Goal: Task Accomplishment & Management: Manage account settings

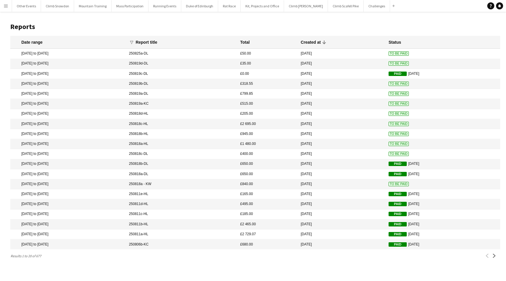
click at [7, 8] on app-icon "Menu" at bounding box center [6, 6] width 5 height 5
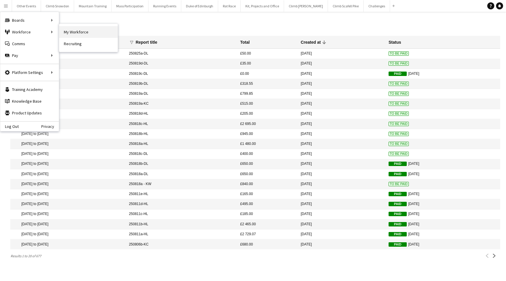
click at [76, 29] on link "My Workforce" at bounding box center [88, 32] width 59 height 12
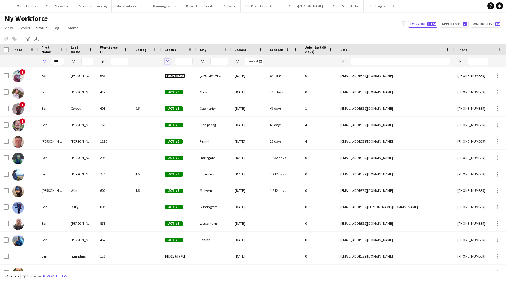
click at [168, 60] on span "Open Filter Menu" at bounding box center [167, 61] width 5 height 5
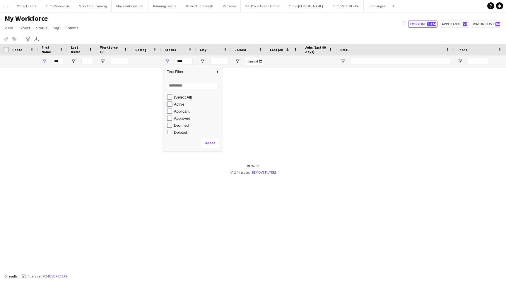
type input "**********"
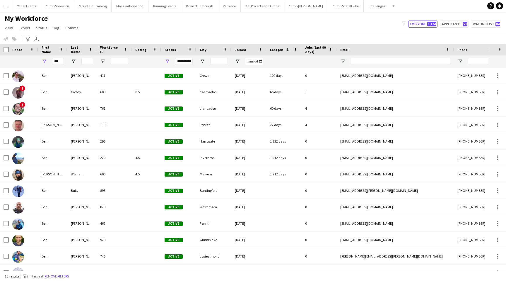
click at [259, 28] on div "My Workforce View Views Default view New view Update view Delete view Edit name…" at bounding box center [253, 24] width 506 height 20
click at [287, 49] on span at bounding box center [287, 49] width 5 height 5
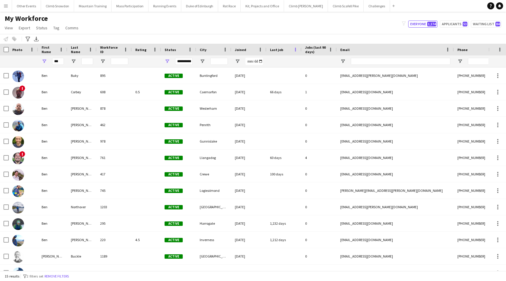
click at [297, 49] on span at bounding box center [295, 49] width 5 height 5
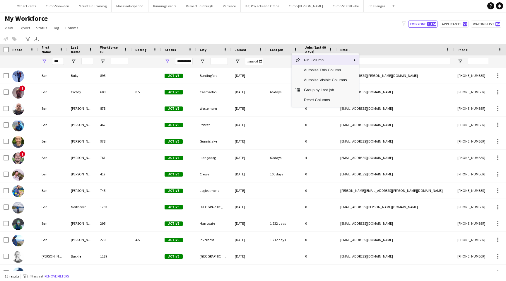
click at [276, 47] on div "Last job" at bounding box center [280, 49] width 21 height 9
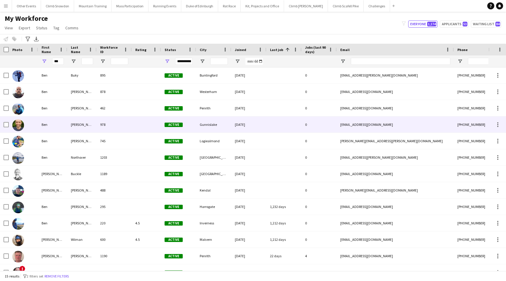
scroll to position [3, 0]
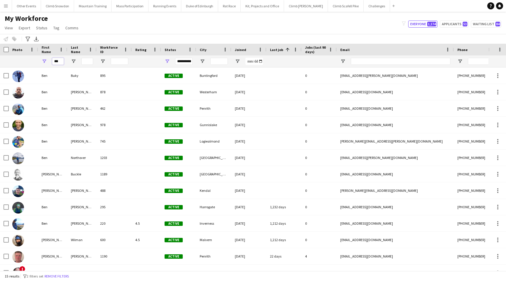
click at [61, 61] on input "***" at bounding box center [58, 61] width 12 height 7
type input "*"
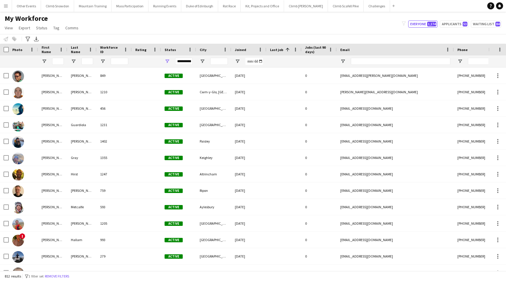
click at [281, 49] on span "Last job" at bounding box center [276, 49] width 13 height 4
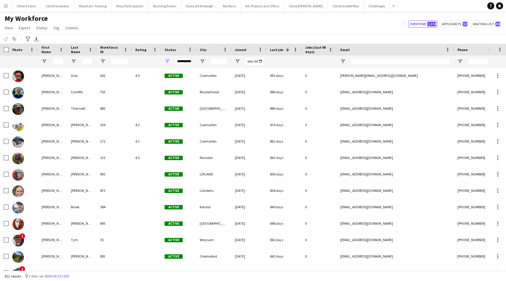
click at [278, 48] on span "Last job" at bounding box center [276, 49] width 13 height 4
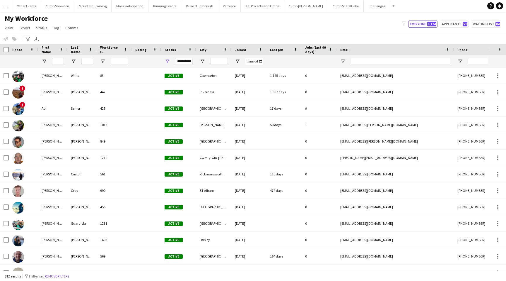
click at [276, 50] on span "Last job" at bounding box center [276, 49] width 13 height 4
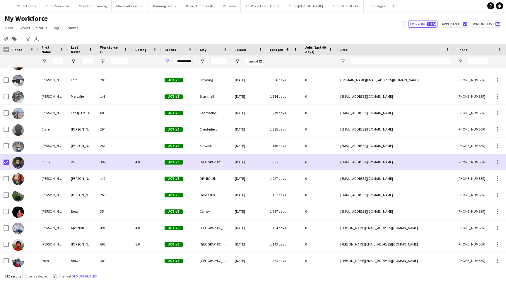
click at [314, 47] on span "Jobs (last 90 days)" at bounding box center [315, 49] width 21 height 9
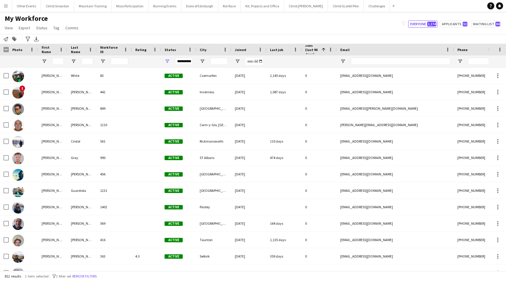
click at [312, 48] on span "Jobs (last 90 days)" at bounding box center [312, 49] width 14 height 13
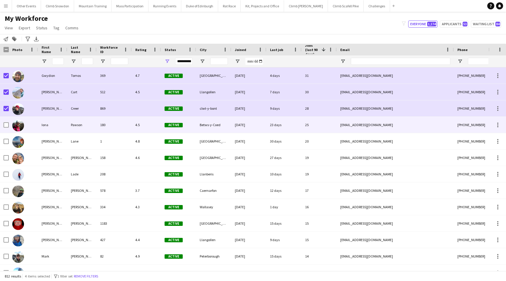
click at [6, 121] on div at bounding box center [6, 125] width 5 height 16
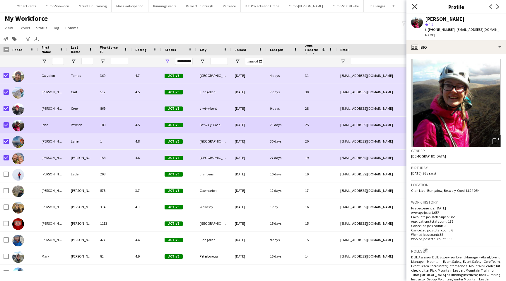
click at [416, 4] on icon at bounding box center [415, 7] width 6 height 6
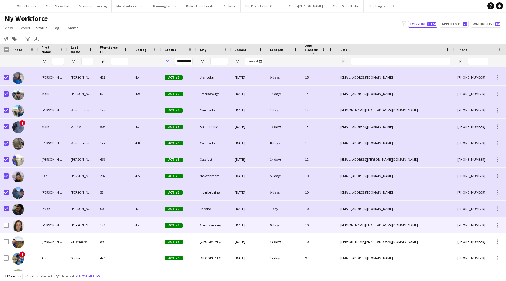
click at [7, 221] on div at bounding box center [6, 225] width 5 height 16
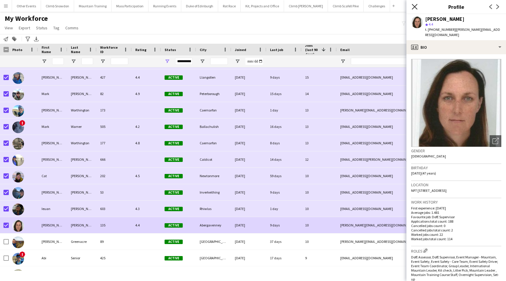
click at [414, 6] on icon "Close pop-in" at bounding box center [415, 7] width 6 height 6
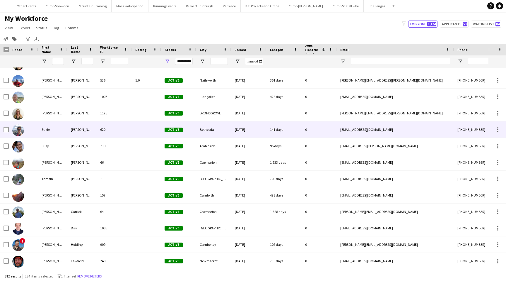
click at [9, 128] on div at bounding box center [23, 129] width 29 height 16
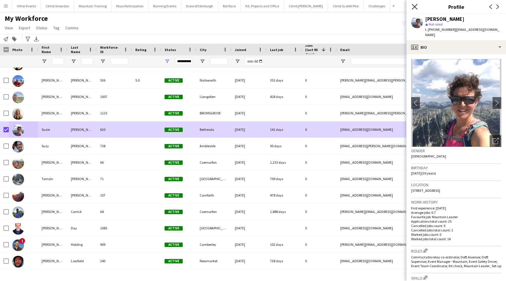
click at [417, 8] on icon "Close pop-in" at bounding box center [415, 7] width 6 height 6
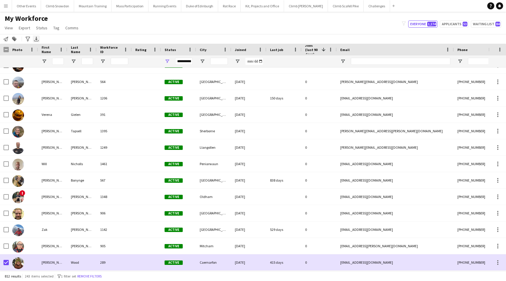
click at [35, 39] on icon at bounding box center [36, 39] width 2 height 4
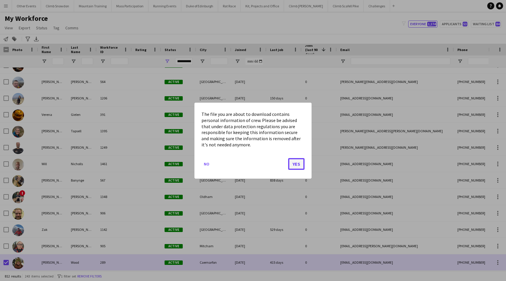
click at [297, 164] on button "Yes" at bounding box center [296, 164] width 16 height 12
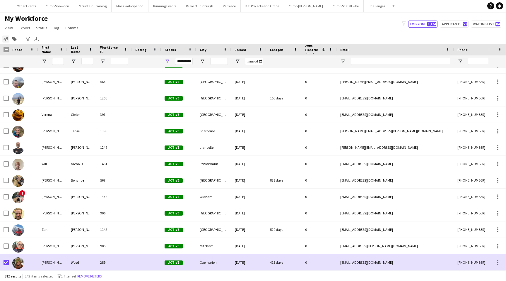
click at [5, 39] on icon "Notify workforce" at bounding box center [6, 39] width 5 height 5
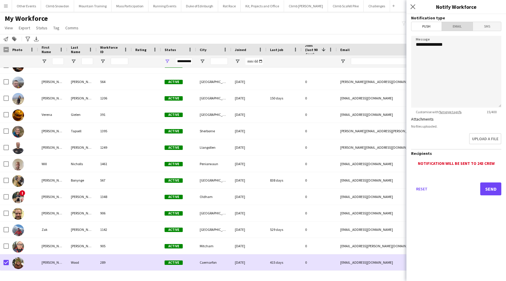
click at [463, 25] on span "Email" at bounding box center [457, 26] width 31 height 9
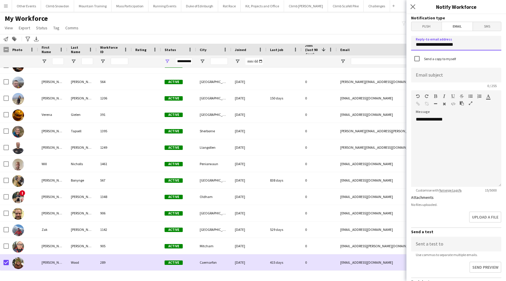
drag, startPoint x: 462, startPoint y: 46, endPoint x: 387, endPoint y: 46, distance: 75.9
click at [387, 46] on body "Menu Boards Boards Boards All jobs Status Workforce Workforce My Workforce Recr…" at bounding box center [253, 140] width 506 height 281
type input "**********"
click at [427, 73] on input at bounding box center [456, 75] width 90 height 15
click at [446, 77] on input "**********" at bounding box center [456, 75] width 90 height 15
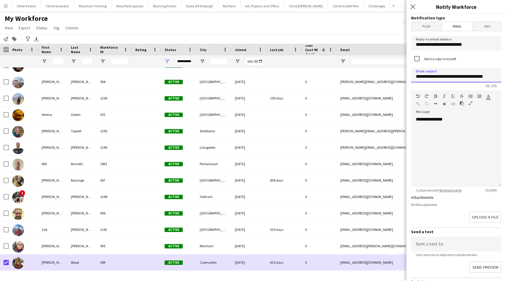
type input "**********"
click at [462, 120] on div "**********" at bounding box center [456, 151] width 90 height 70
